Goal: Complete application form

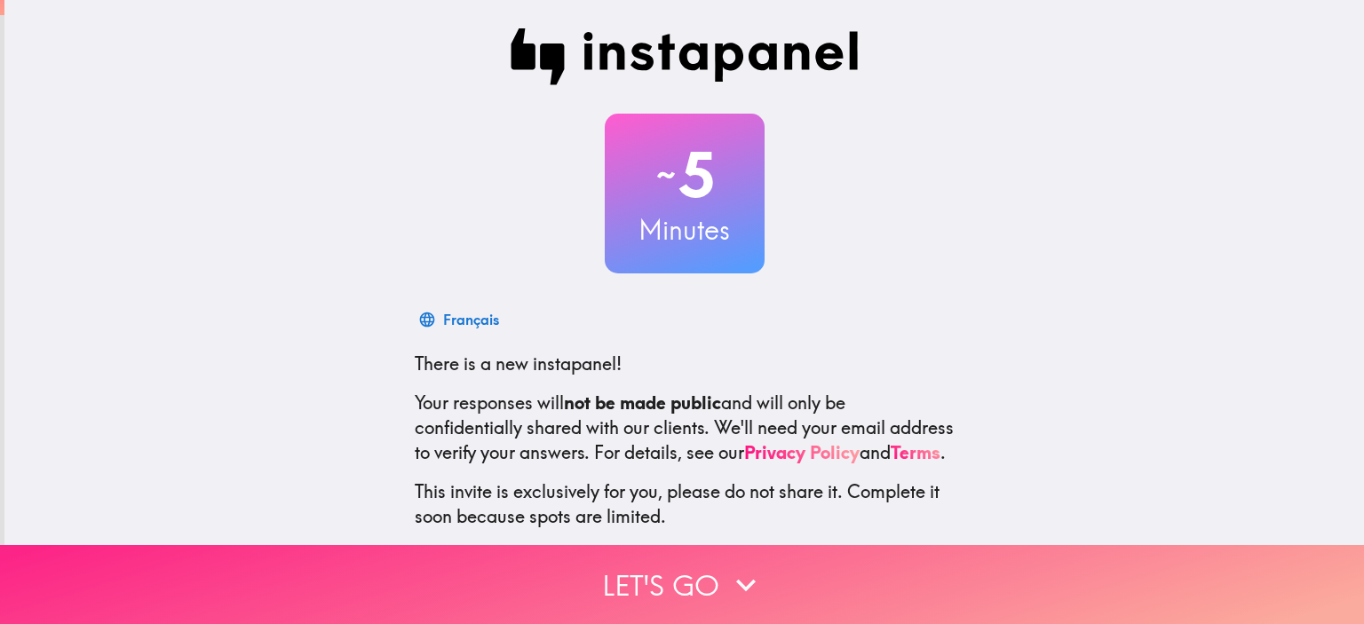
click at [736, 579] on icon "button" at bounding box center [746, 585] width 20 height 12
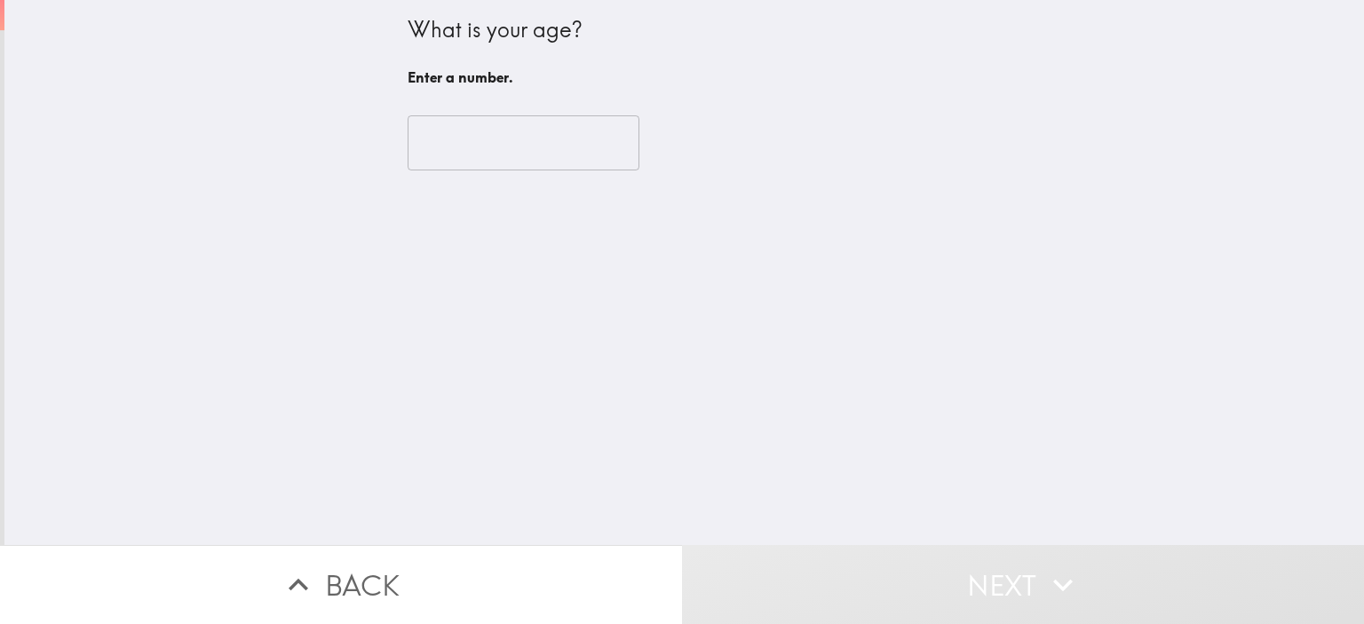
click at [493, 142] on input "number" at bounding box center [524, 142] width 232 height 55
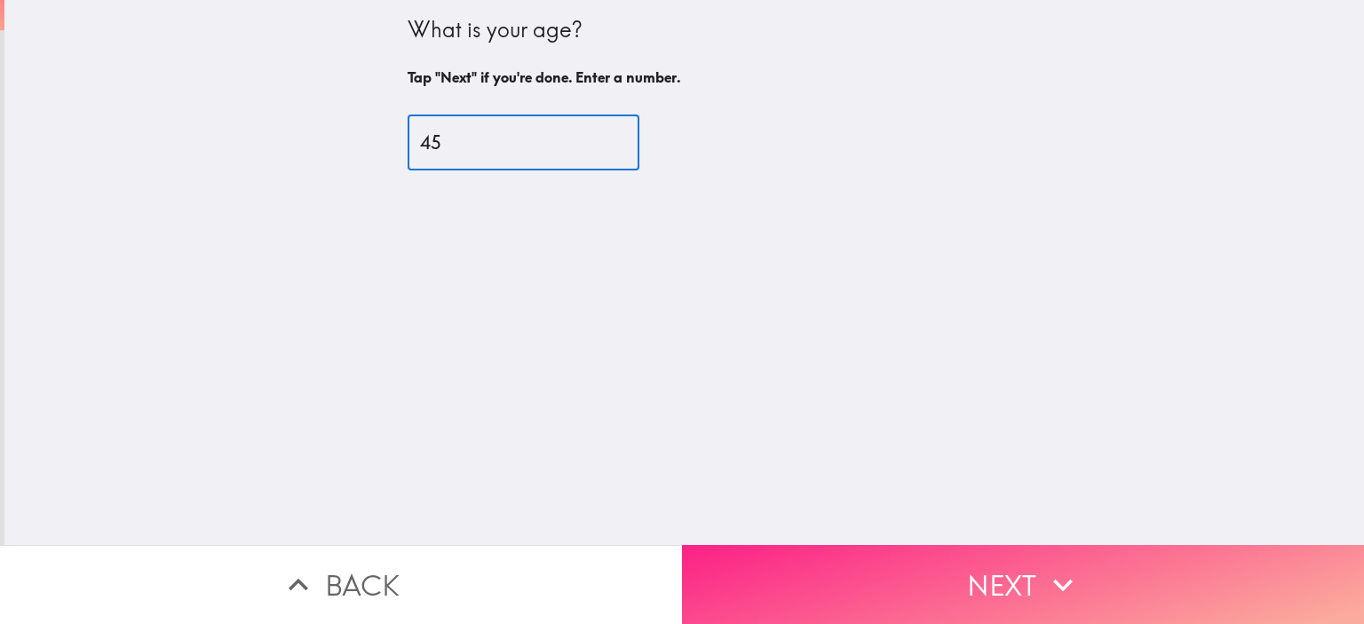
type input "45"
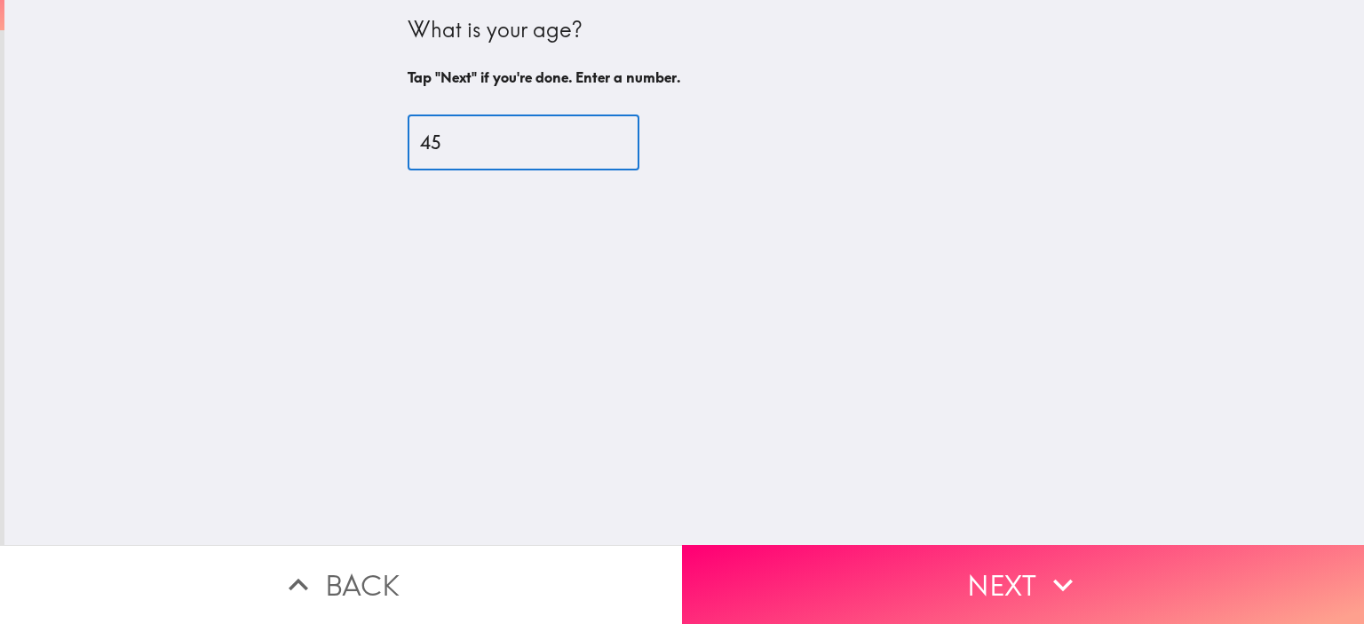
click at [1017, 571] on button "Next" at bounding box center [1023, 584] width 682 height 79
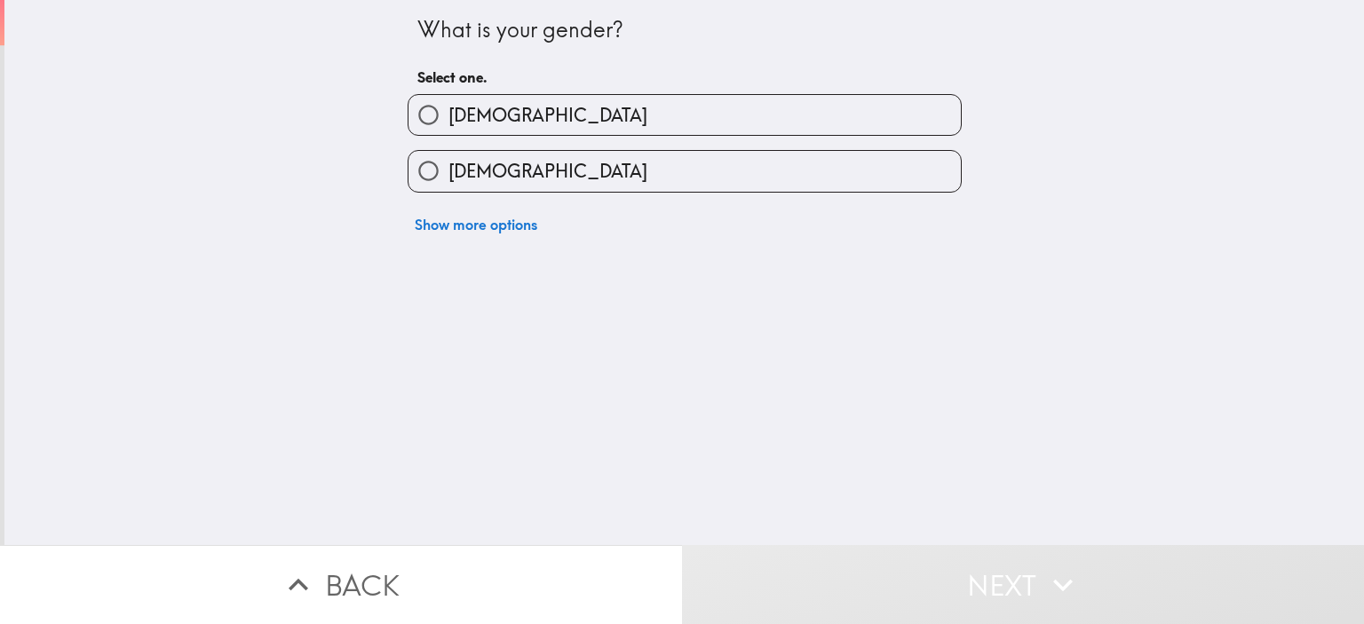
click at [410, 116] on input "[DEMOGRAPHIC_DATA]" at bounding box center [429, 115] width 40 height 40
radio input "true"
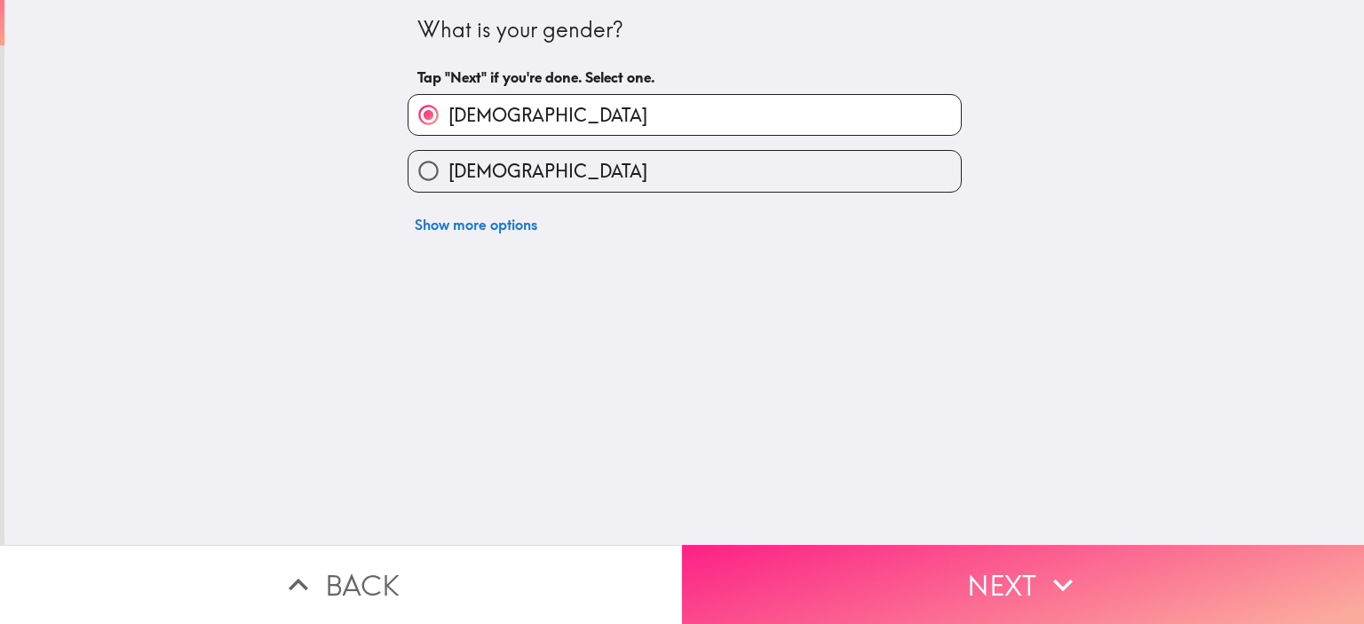
click at [998, 575] on button "Next" at bounding box center [1023, 584] width 682 height 79
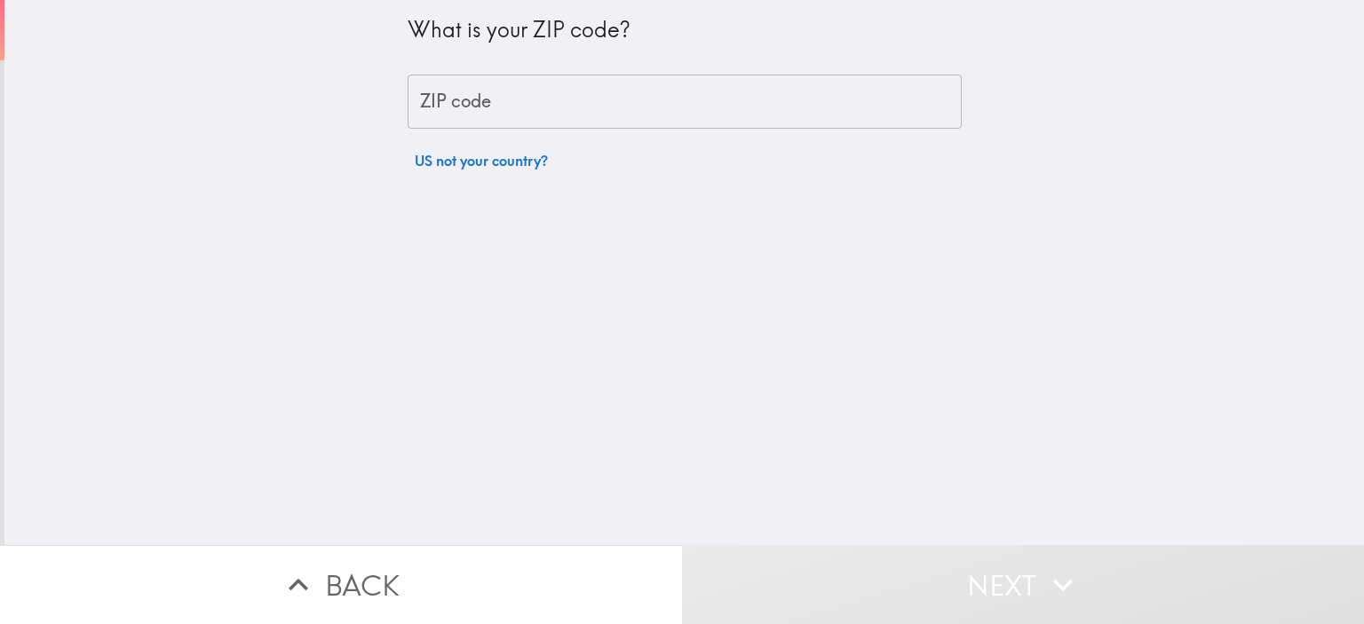
click at [451, 91] on div "ZIP code ZIP code" at bounding box center [685, 102] width 554 height 55
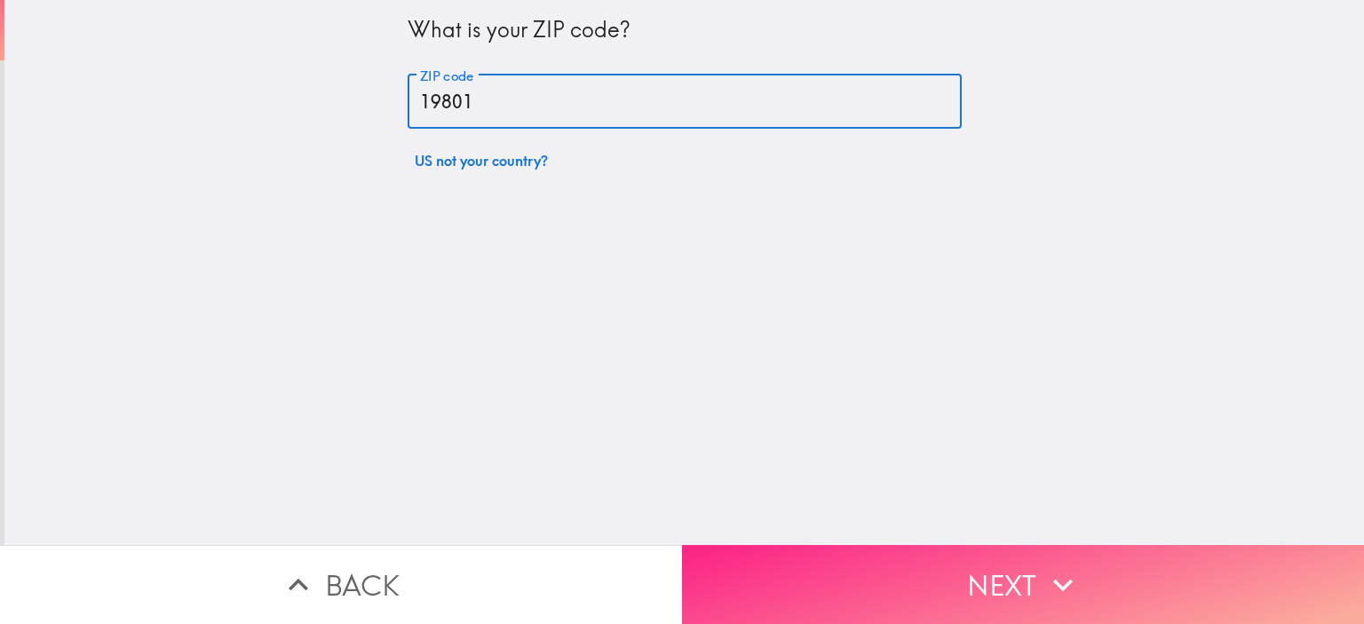
type input "19801"
click at [1023, 567] on button "Next" at bounding box center [1023, 584] width 682 height 79
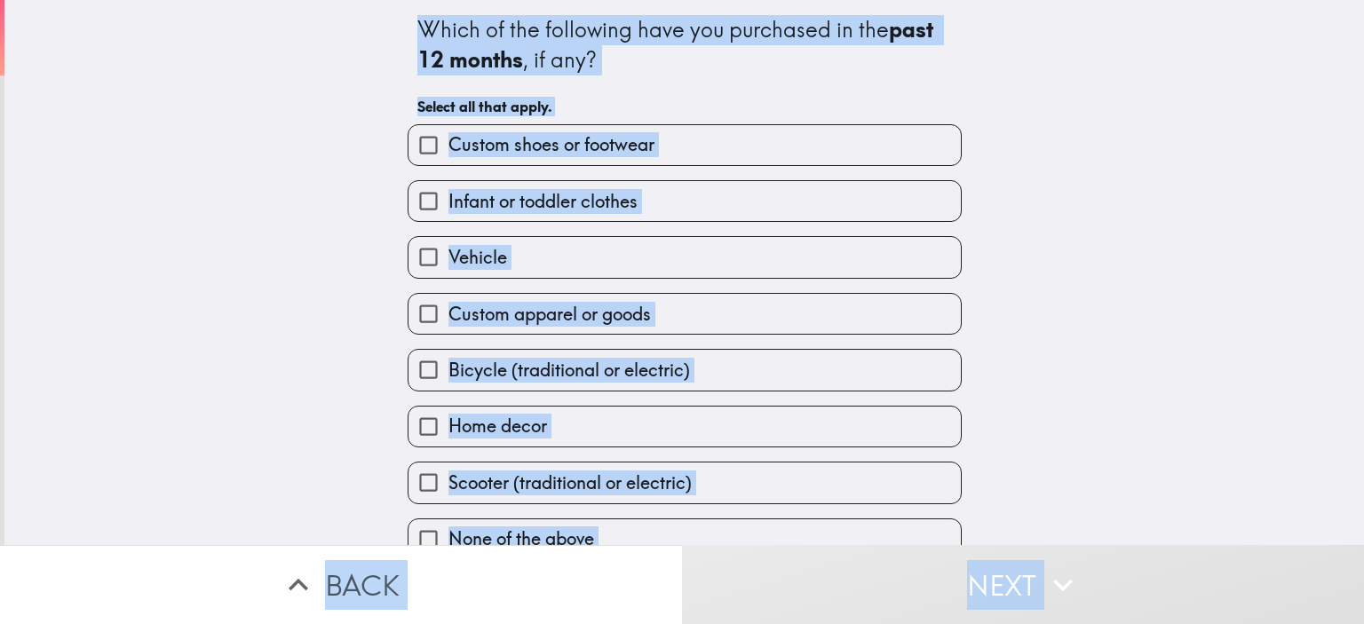
click at [409, 135] on input "Custom shoes or footwear" at bounding box center [429, 145] width 40 height 40
checkbox input "true"
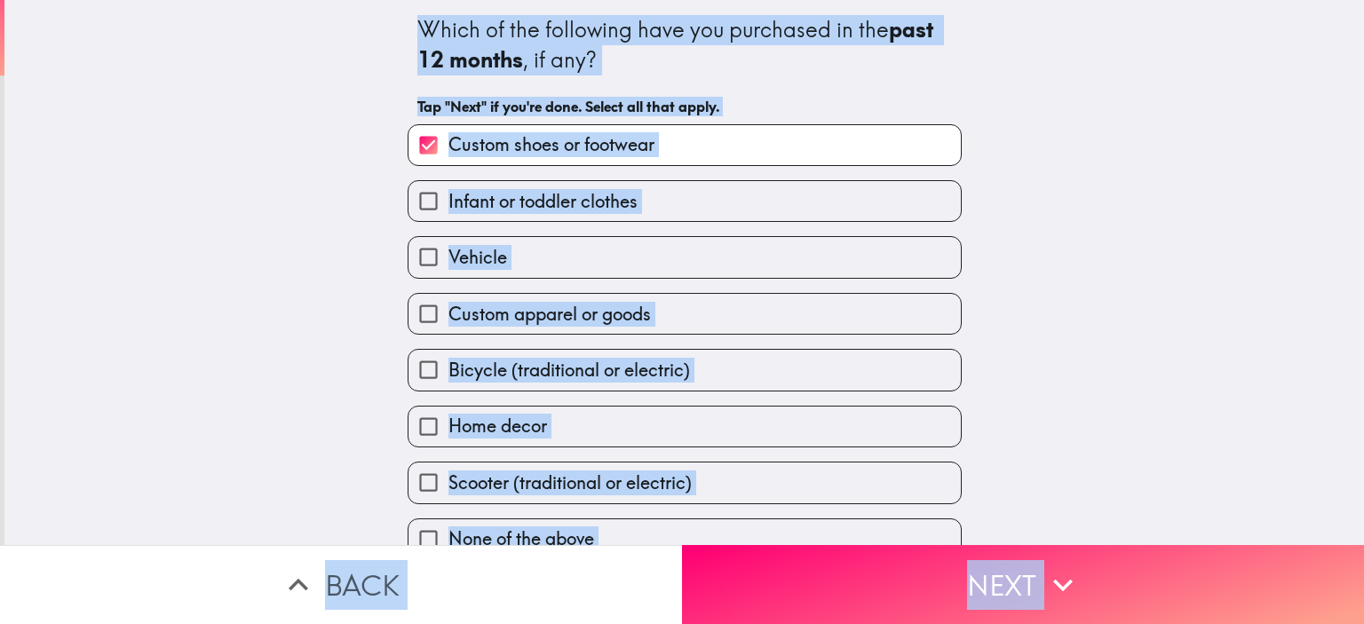
click at [293, 364] on div "Which of the following have you purchased in the past 12 months , if any? Tap "…" at bounding box center [684, 272] width 1360 height 545
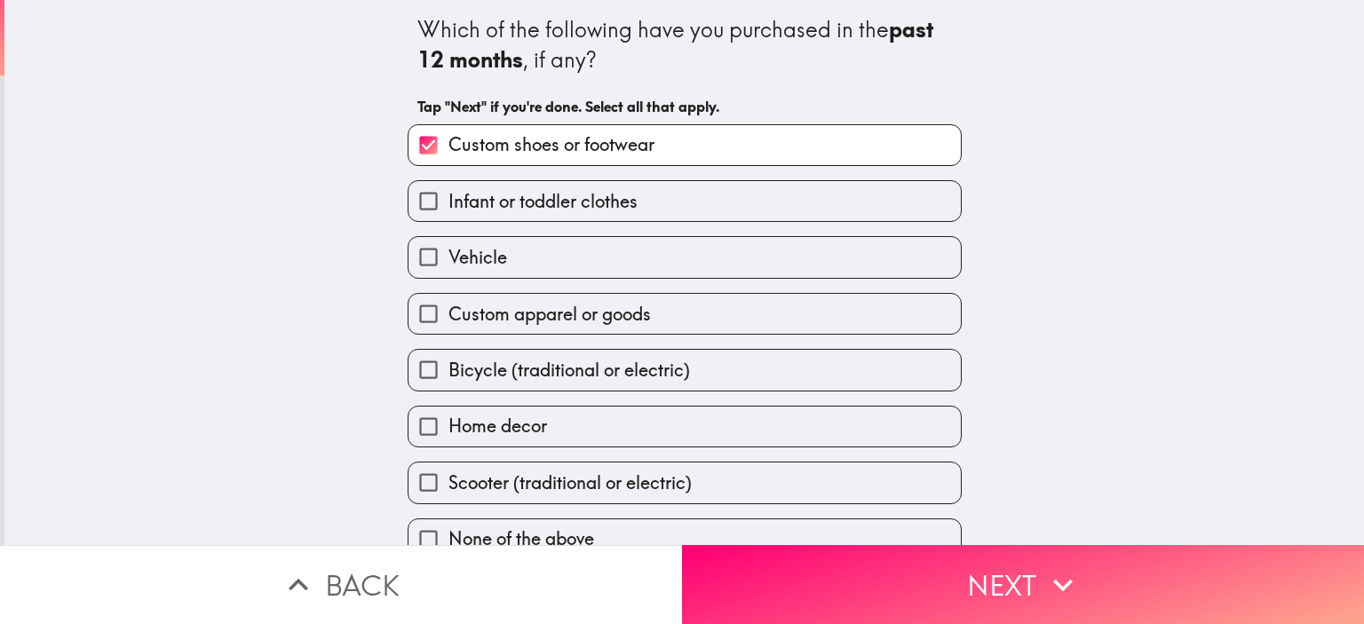
click at [419, 369] on input "Bicycle (traditional or electric)" at bounding box center [429, 370] width 40 height 40
checkbox input "true"
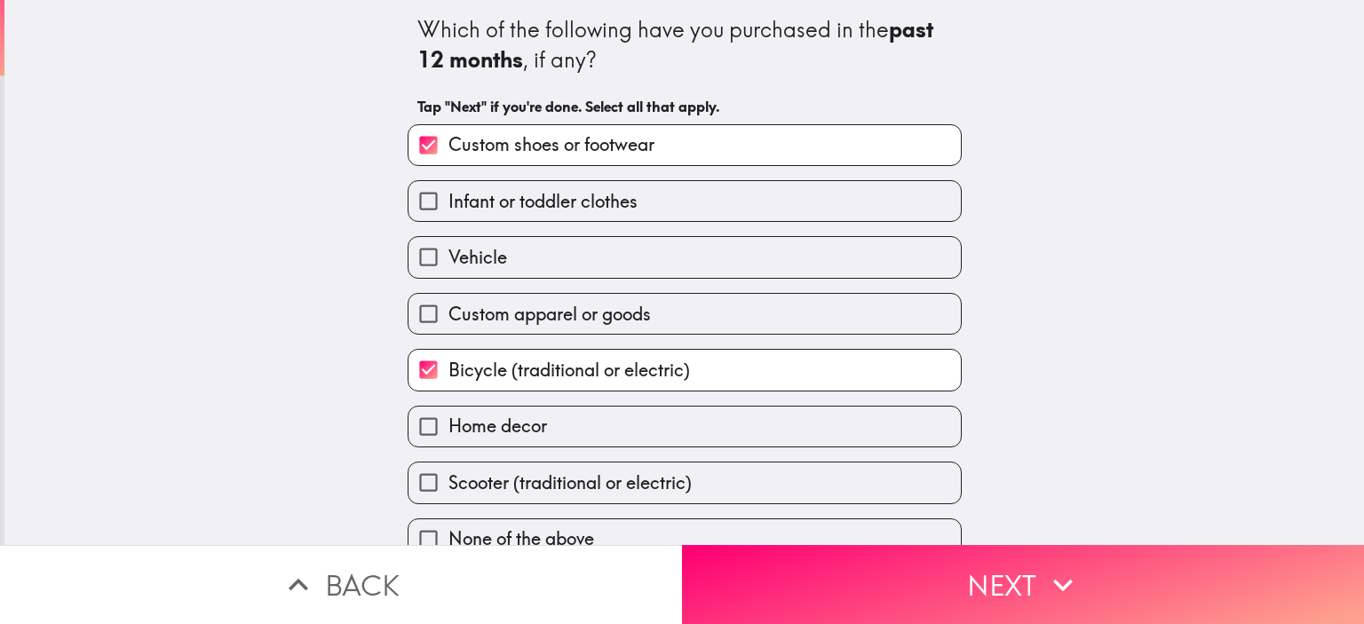
scroll to position [25, 0]
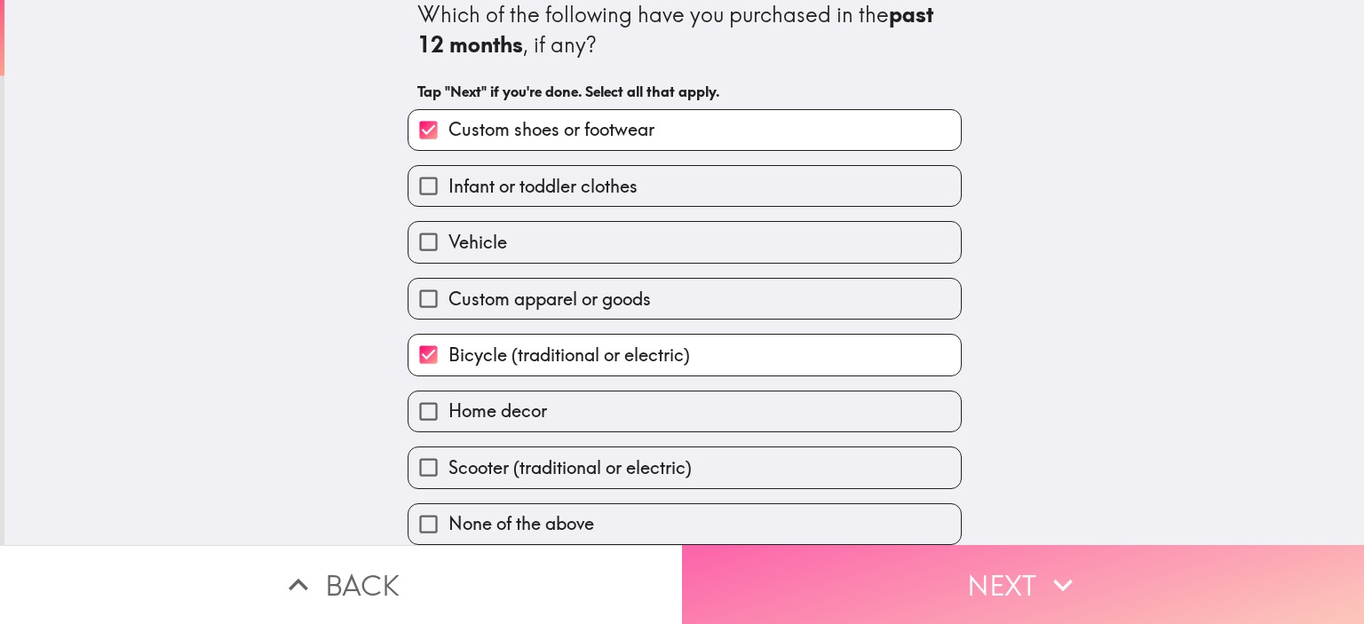
click at [995, 576] on button "Next" at bounding box center [1023, 584] width 682 height 79
